Goal: Information Seeking & Learning: Learn about a topic

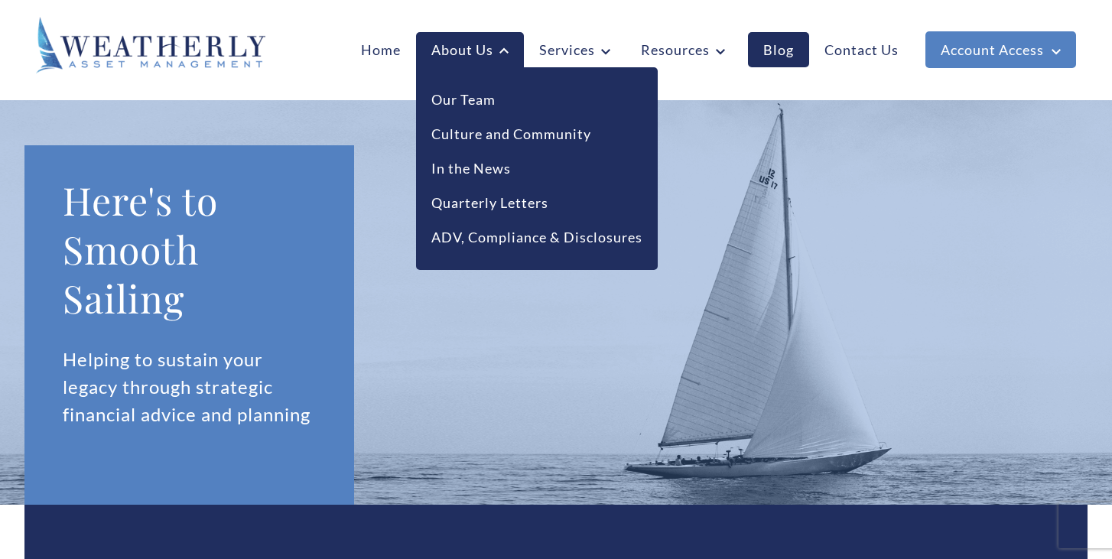
click at [479, 111] on li "Our Team" at bounding box center [536, 100] width 211 height 34
click at [479, 107] on link "Our Team" at bounding box center [463, 100] width 64 height 21
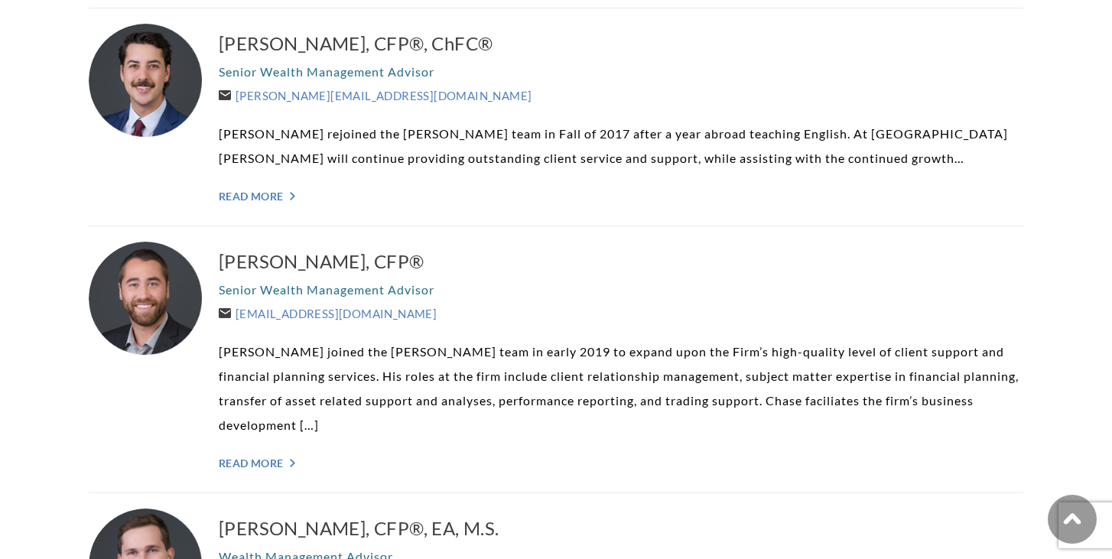
scroll to position [1612, 0]
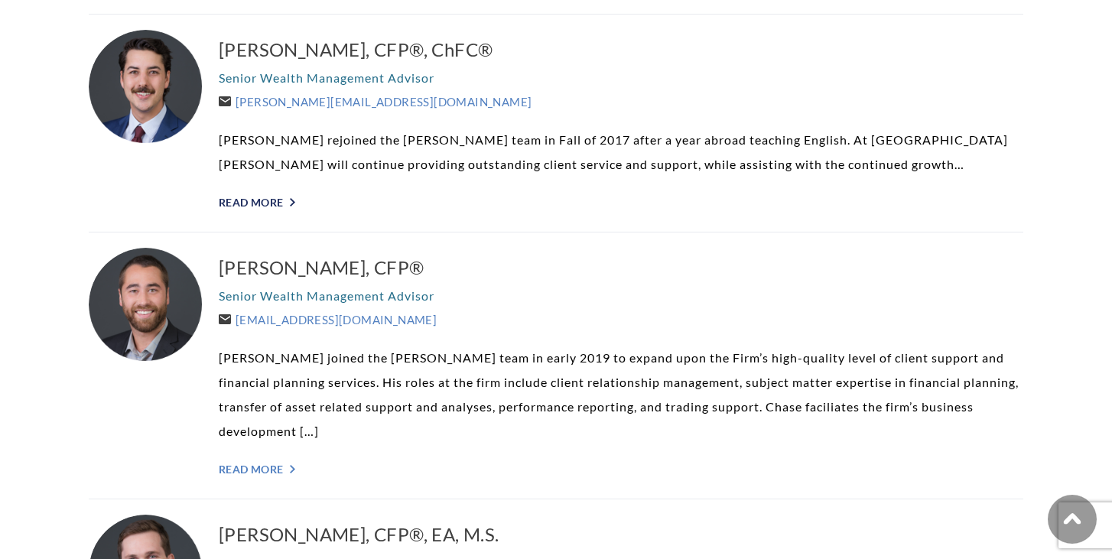
click at [269, 206] on link "Read More ">" at bounding box center [621, 202] width 805 height 13
click at [278, 463] on link "Read More ">" at bounding box center [621, 469] width 805 height 13
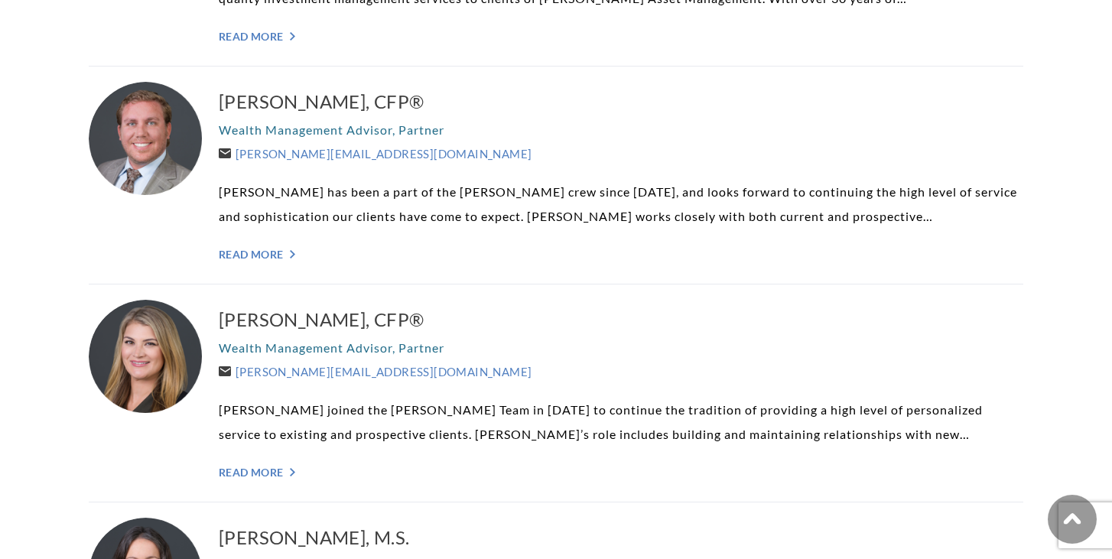
scroll to position [627, 0]
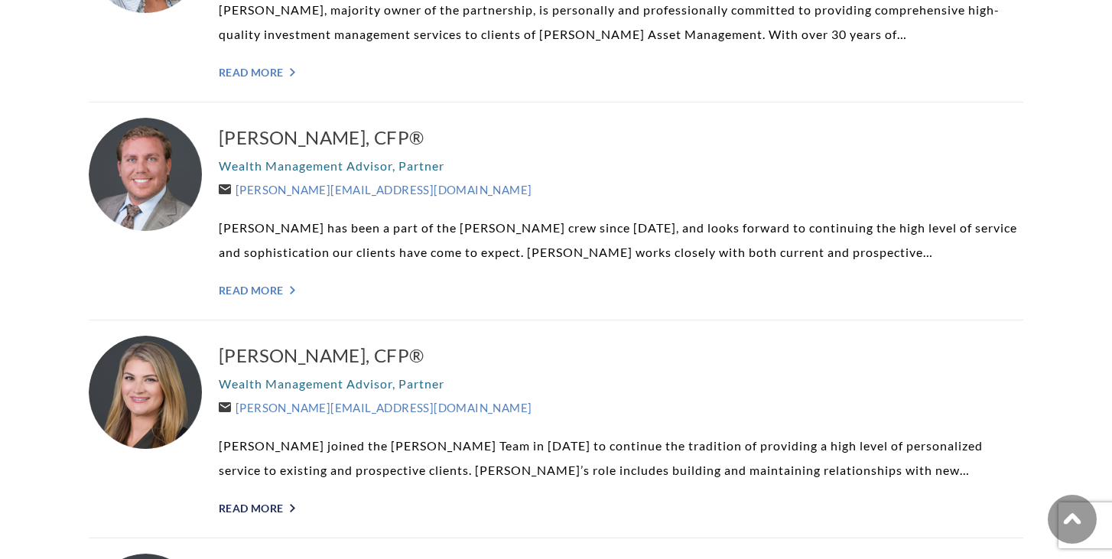
click at [252, 503] on link "Read More ">" at bounding box center [621, 508] width 805 height 13
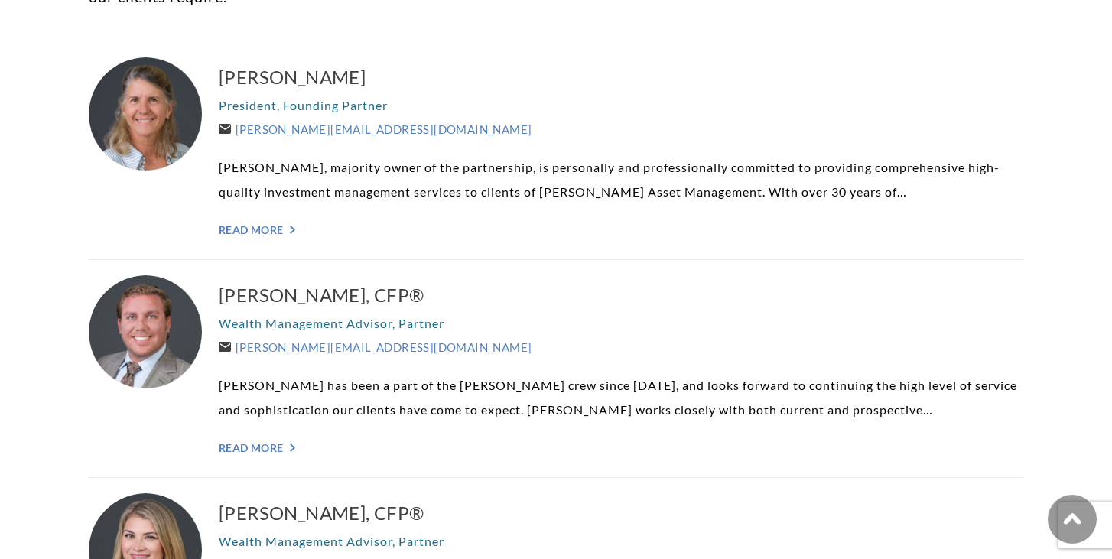
scroll to position [490, 0]
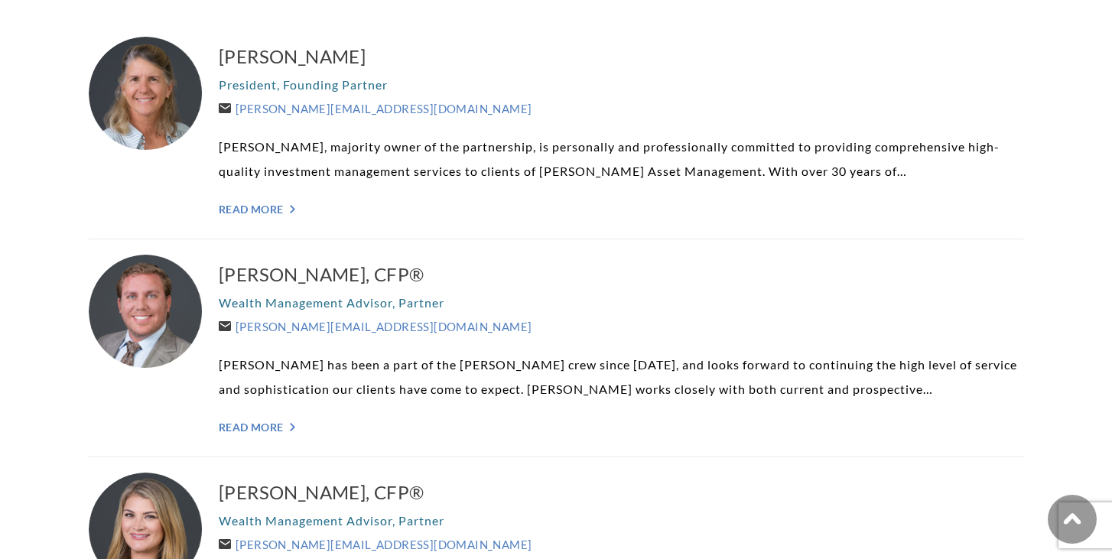
click at [228, 435] on div "Brent Armstrong, CFP® Wealth Management Advisor, Partner Brent@WeatherlyAssetMg…" at bounding box center [621, 348] width 805 height 187
click at [229, 430] on link "Read More ">" at bounding box center [621, 427] width 805 height 13
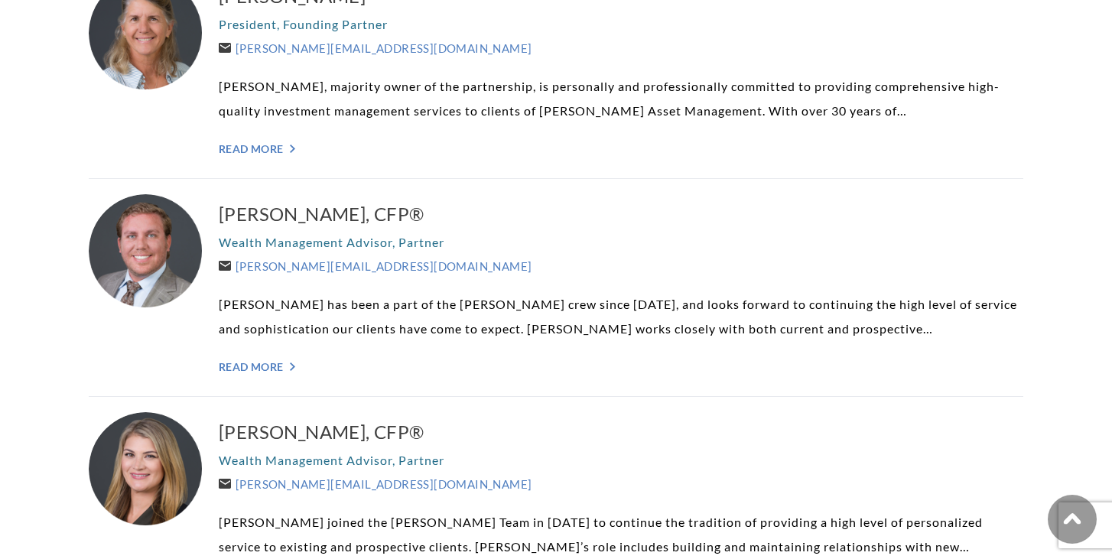
scroll to position [512, 0]
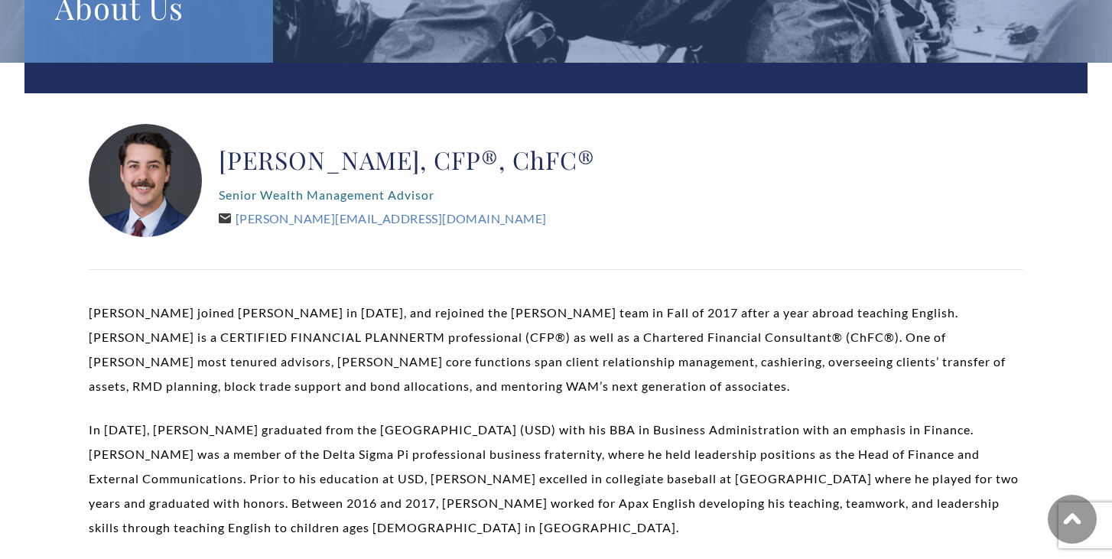
scroll to position [222, 0]
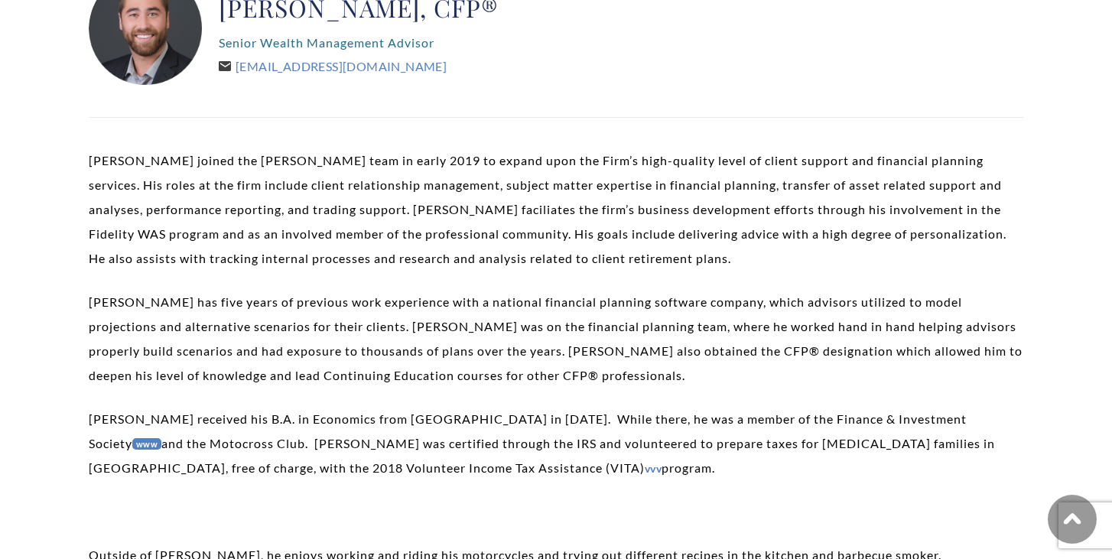
scroll to position [376, 0]
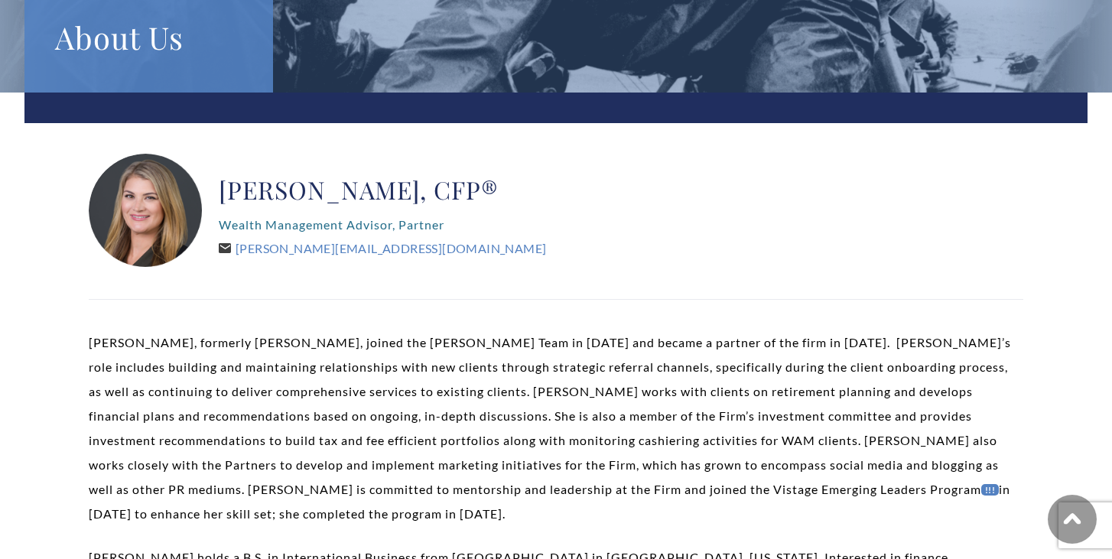
scroll to position [199, 0]
